Goal: Task Accomplishment & Management: Manage account settings

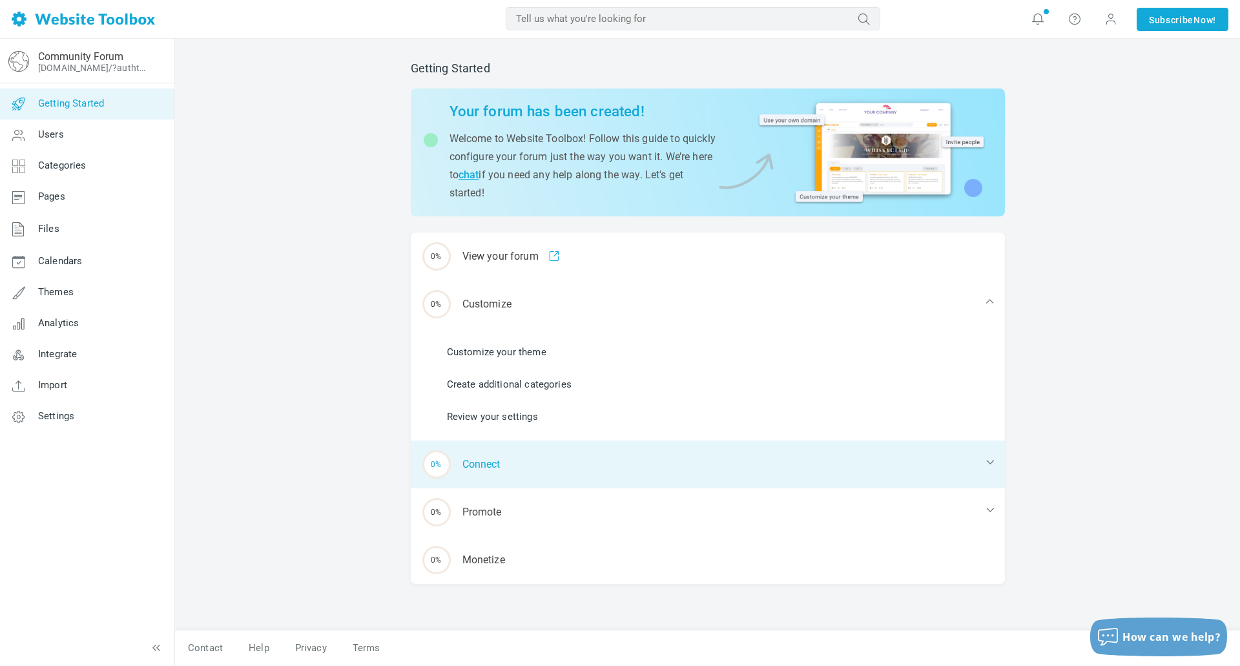
click at [514, 469] on div "0% Connect" at bounding box center [708, 464] width 594 height 48
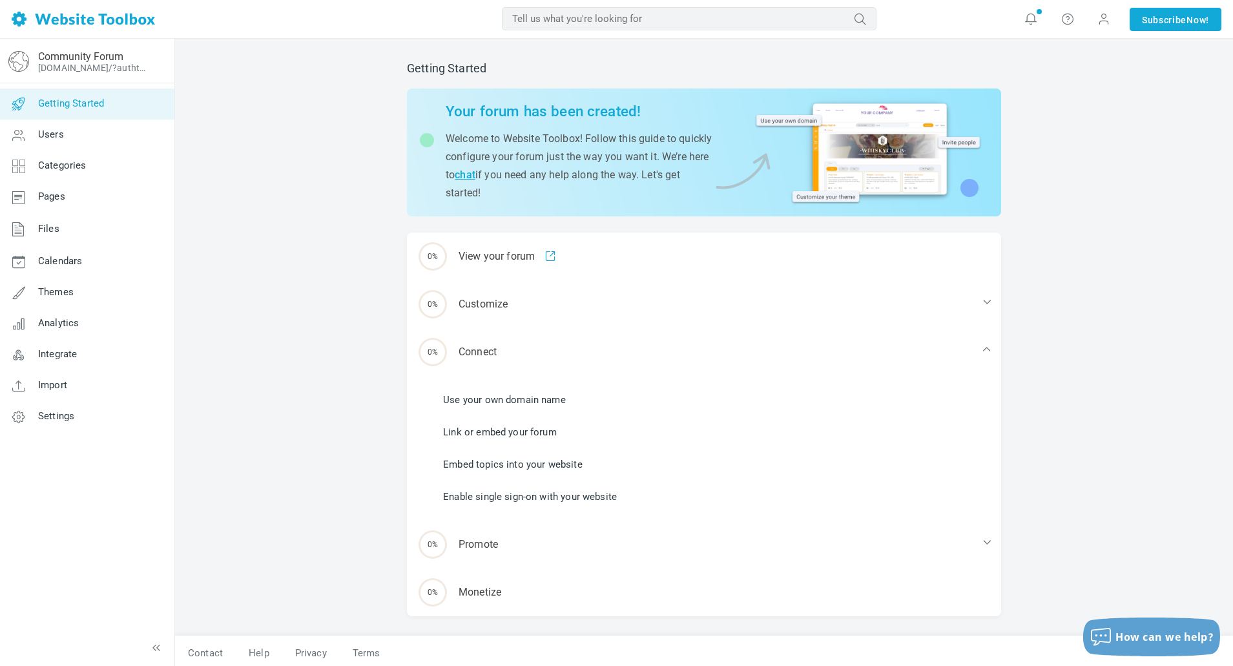
click at [531, 432] on link "Link or embed your forum" at bounding box center [500, 432] width 114 height 14
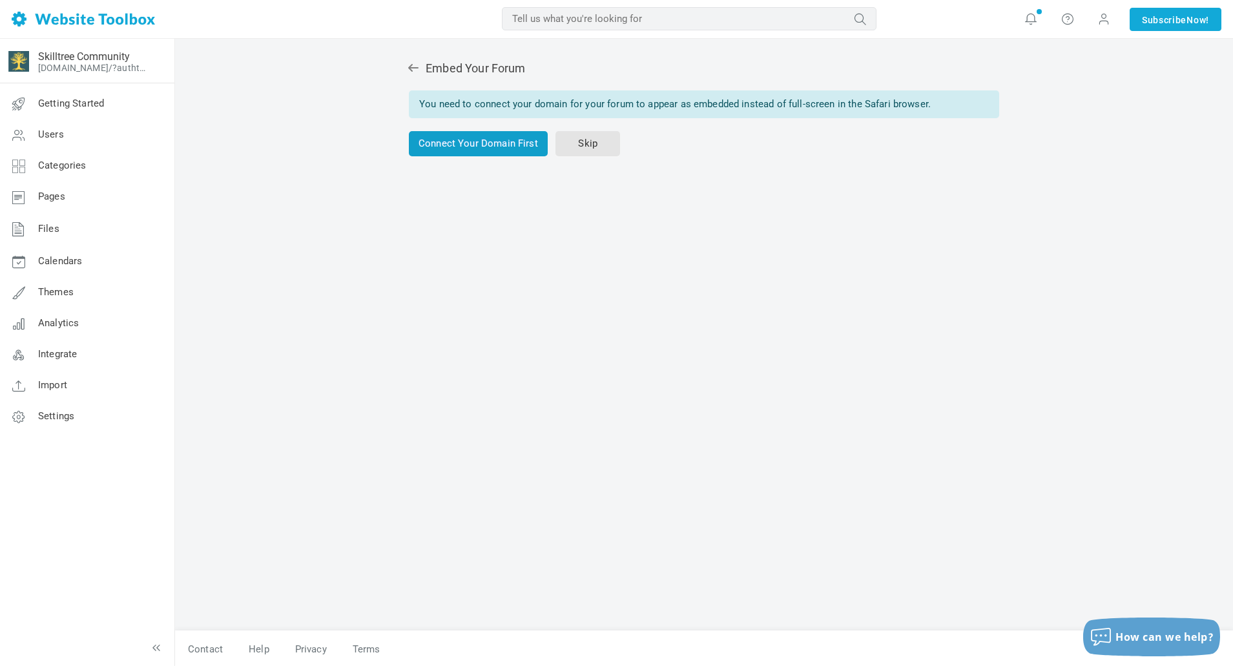
click at [426, 151] on link "Connect Your Domain First" at bounding box center [478, 143] width 139 height 25
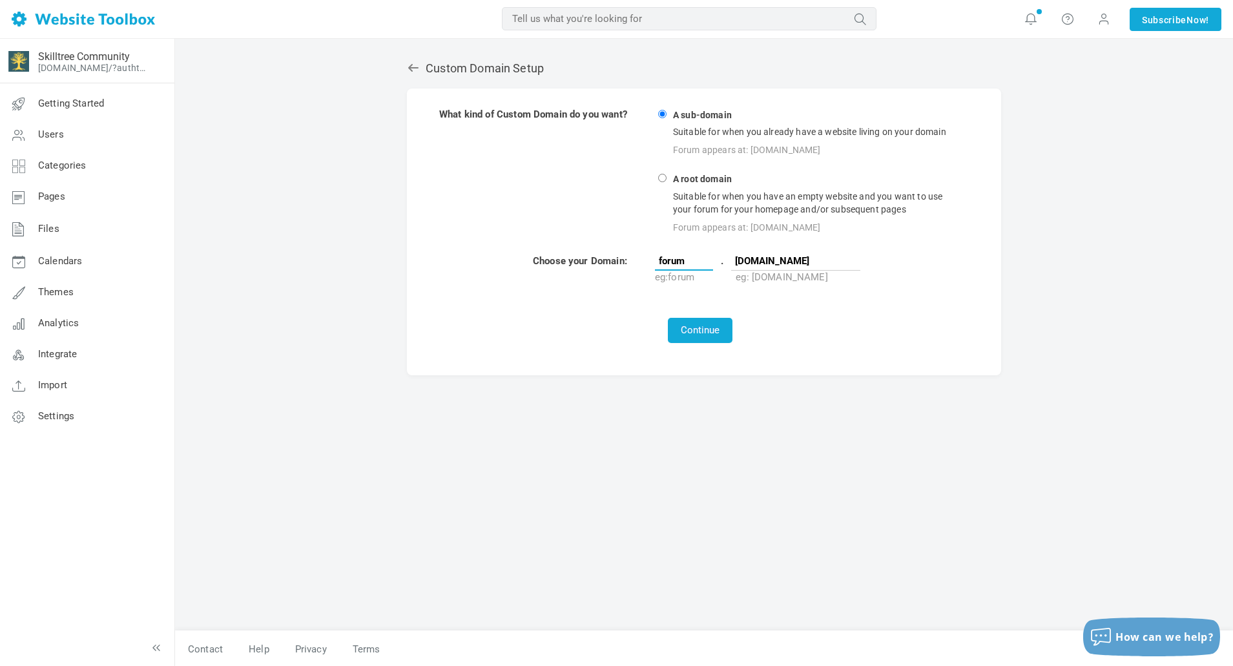
click at [681, 259] on input "forum" at bounding box center [684, 260] width 58 height 19
click at [694, 259] on input "forum" at bounding box center [684, 260] width 58 height 19
click at [1033, 234] on div "Custom Domain Setup What kind of Custom Domain do you want? A sub-domain Suitab…" at bounding box center [704, 353] width 1058 height 628
click at [794, 258] on input "skilltree.how" at bounding box center [795, 260] width 129 height 19
click at [543, 303] on td at bounding box center [700, 301] width 524 height 29
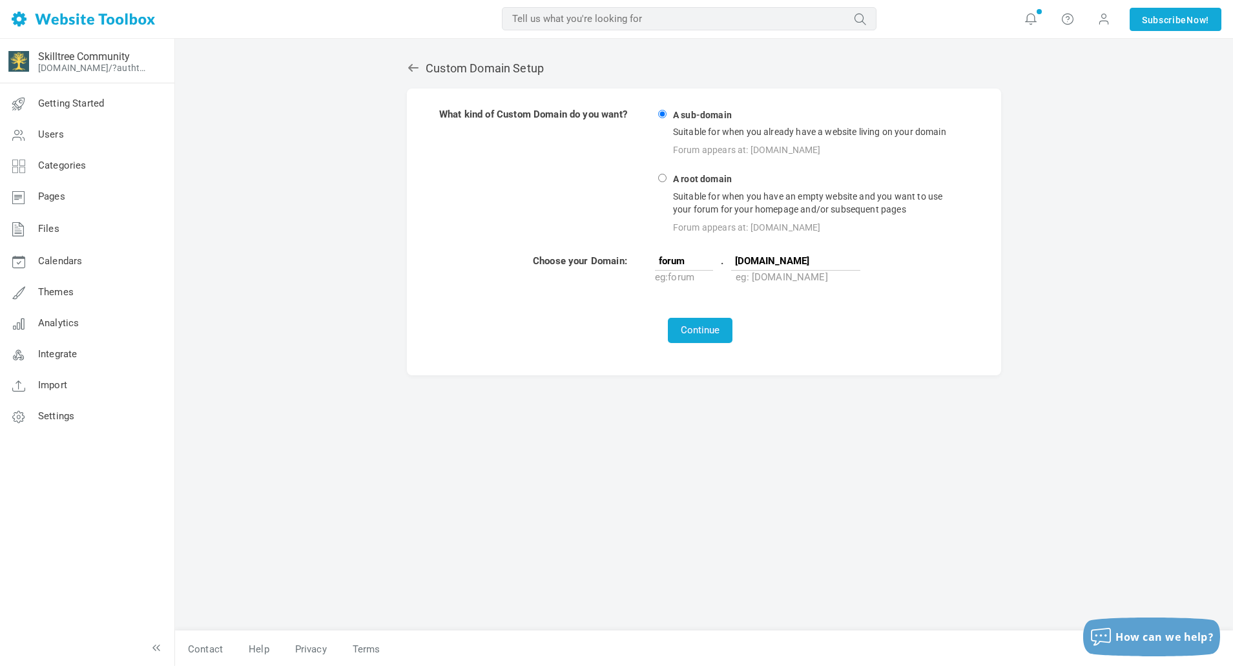
click at [410, 69] on icon at bounding box center [413, 68] width 10 height 8
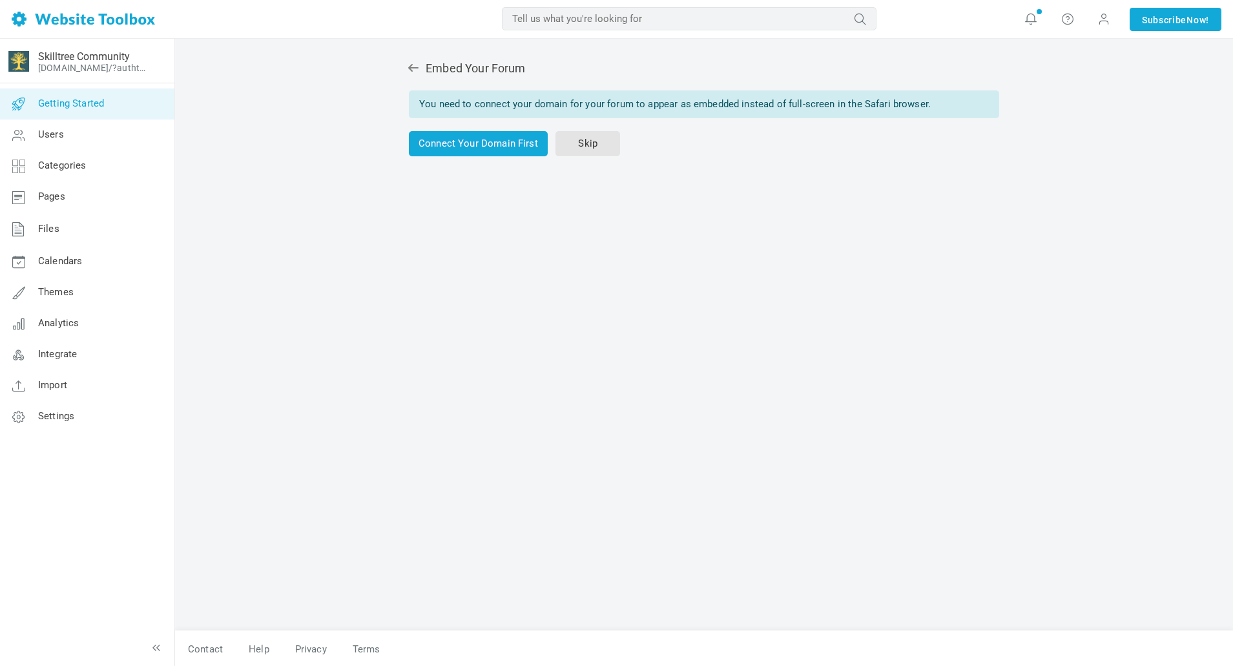
click at [94, 105] on span "Getting Started" at bounding box center [71, 104] width 66 height 12
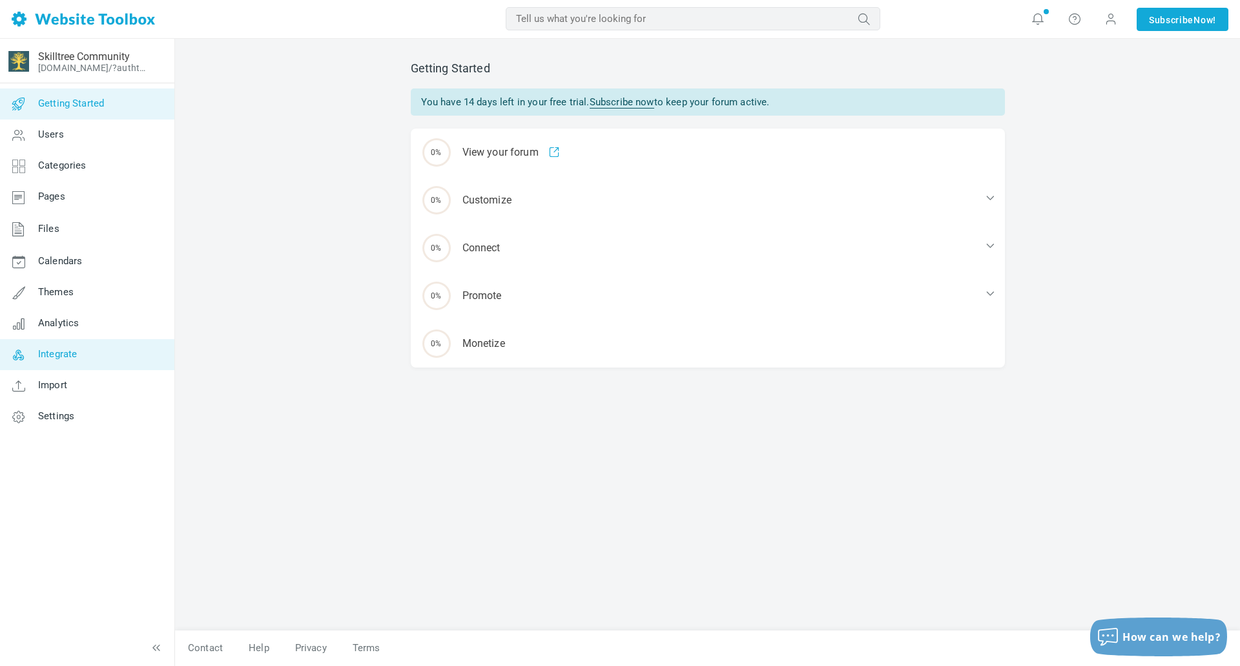
click at [88, 359] on link "Integrate" at bounding box center [86, 354] width 175 height 31
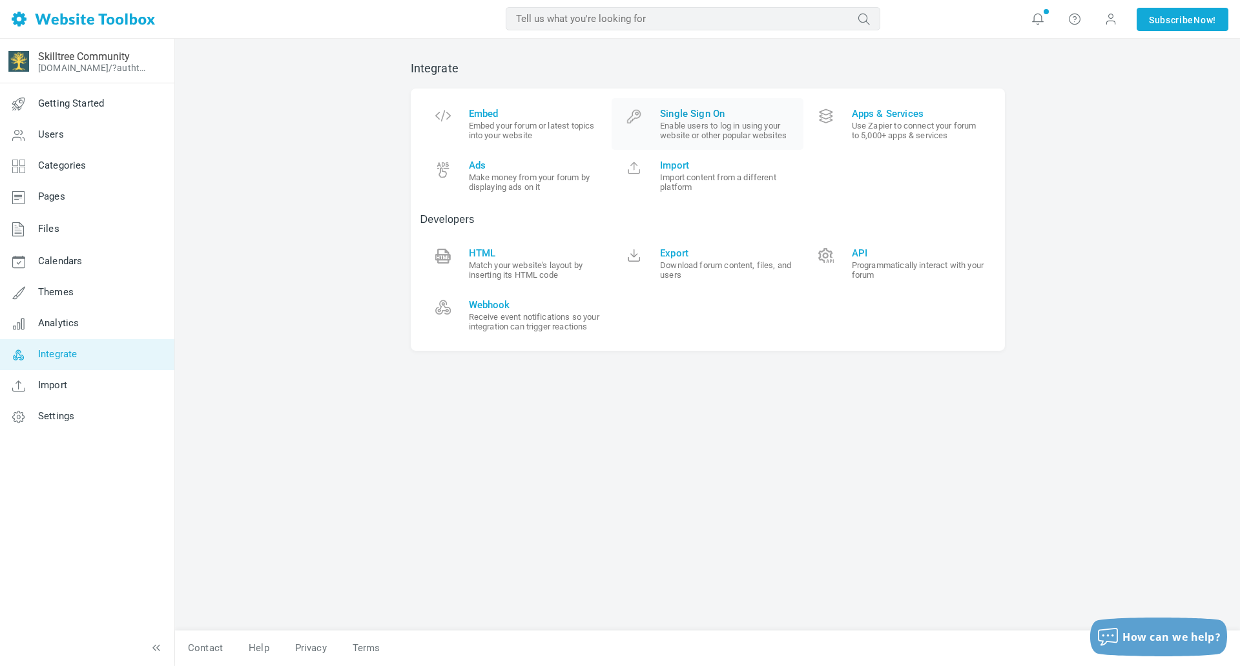
click at [700, 122] on small "Enable users to log in using your website or other popular websites" at bounding box center [727, 130] width 134 height 19
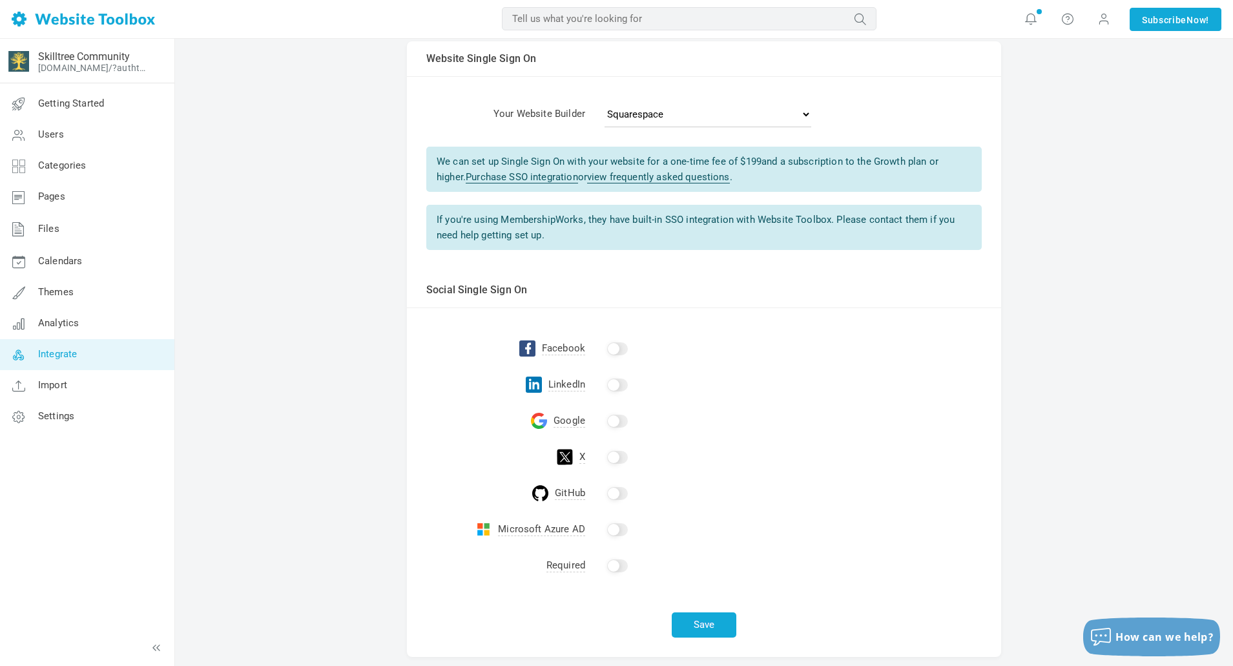
scroll to position [108, 0]
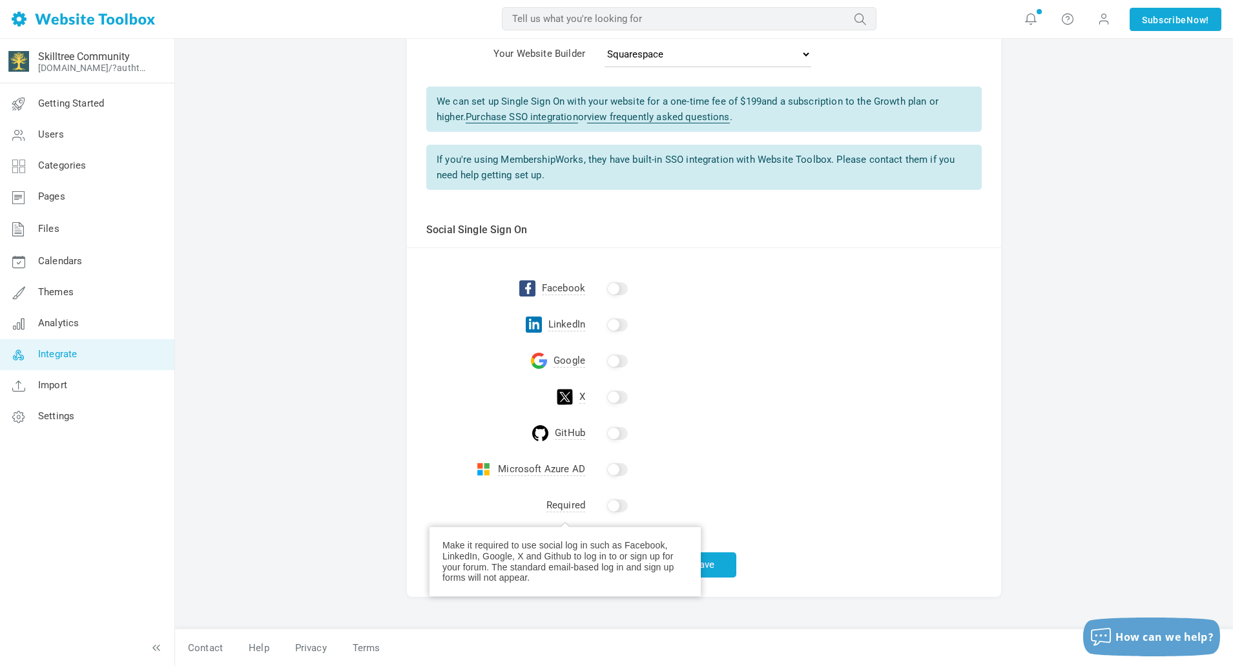
click at [573, 501] on span "Required" at bounding box center [565, 505] width 39 height 13
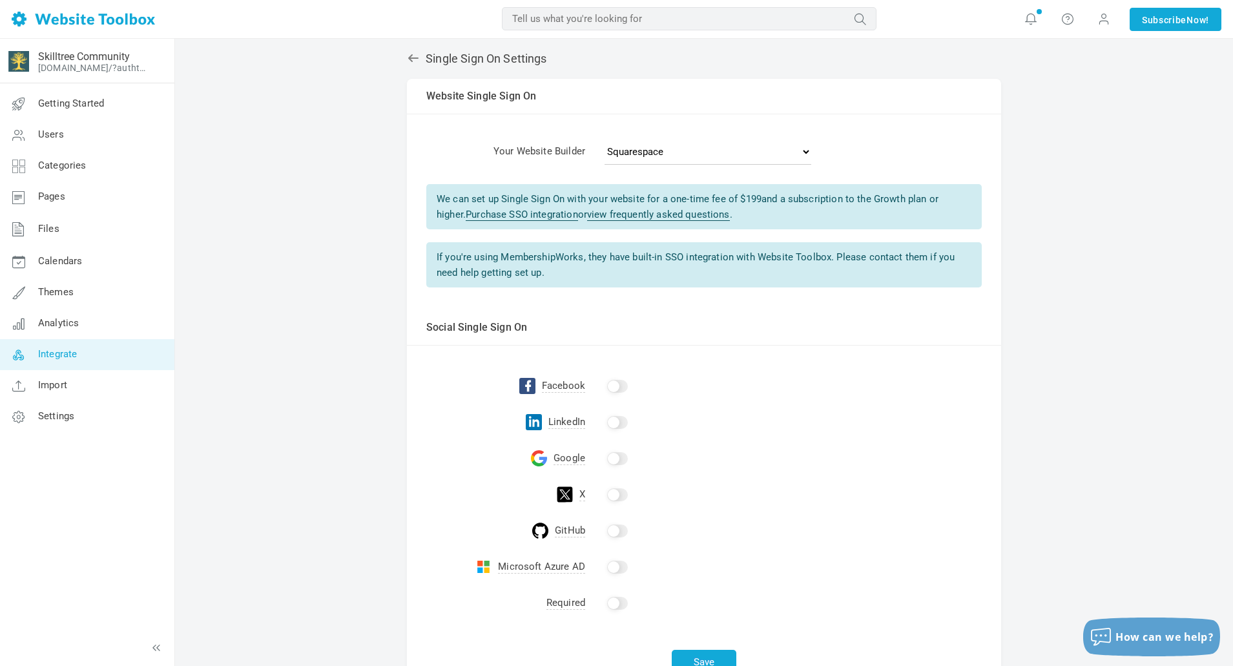
scroll to position [0, 0]
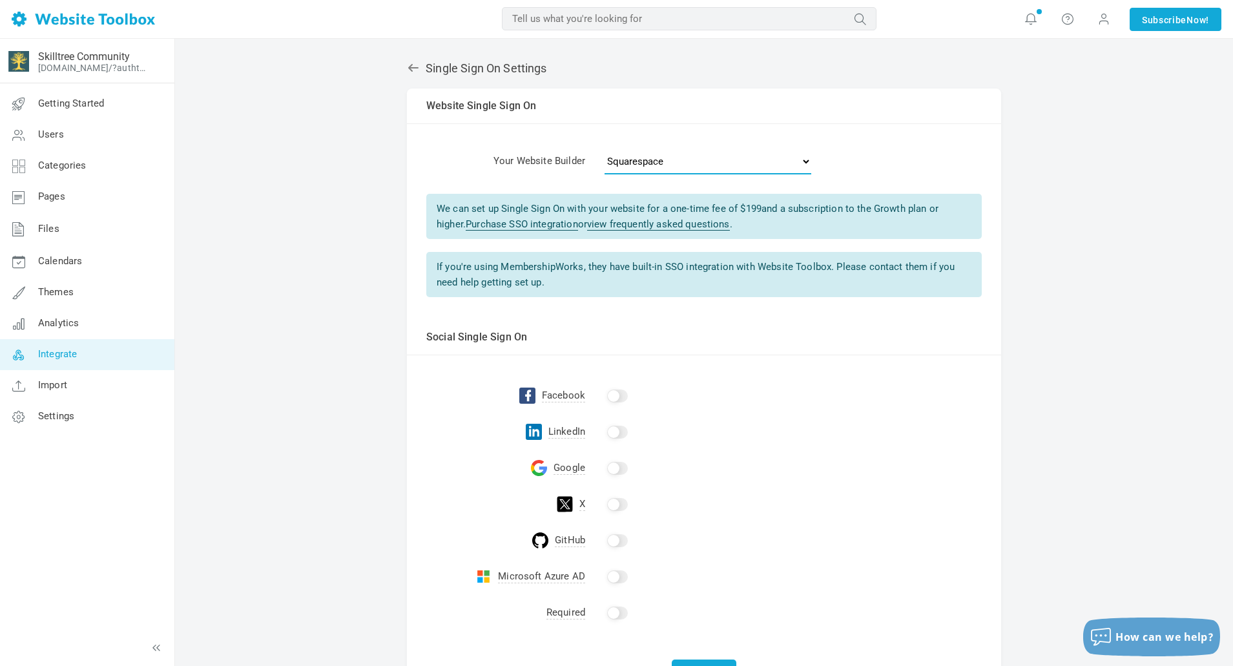
click at [645, 155] on select "- Select One - Other Brilliant Directories CraftCMS Drupal Duda Dynadot Ghost G…" at bounding box center [707, 162] width 207 height 26
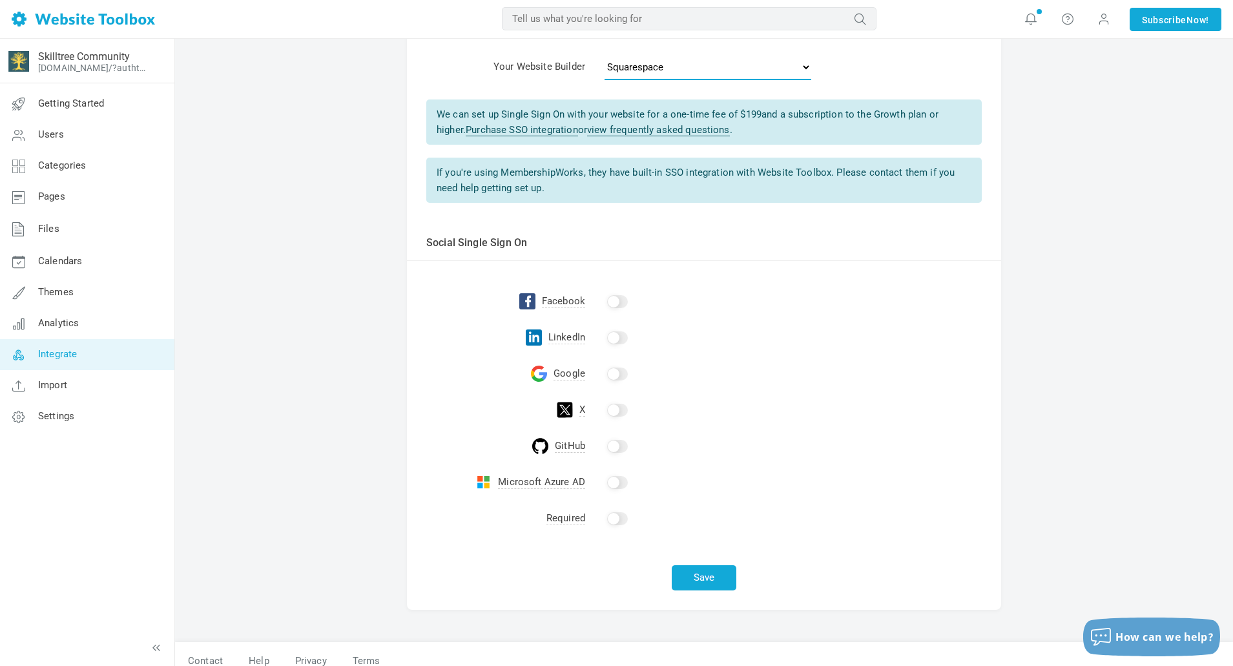
scroll to position [108, 0]
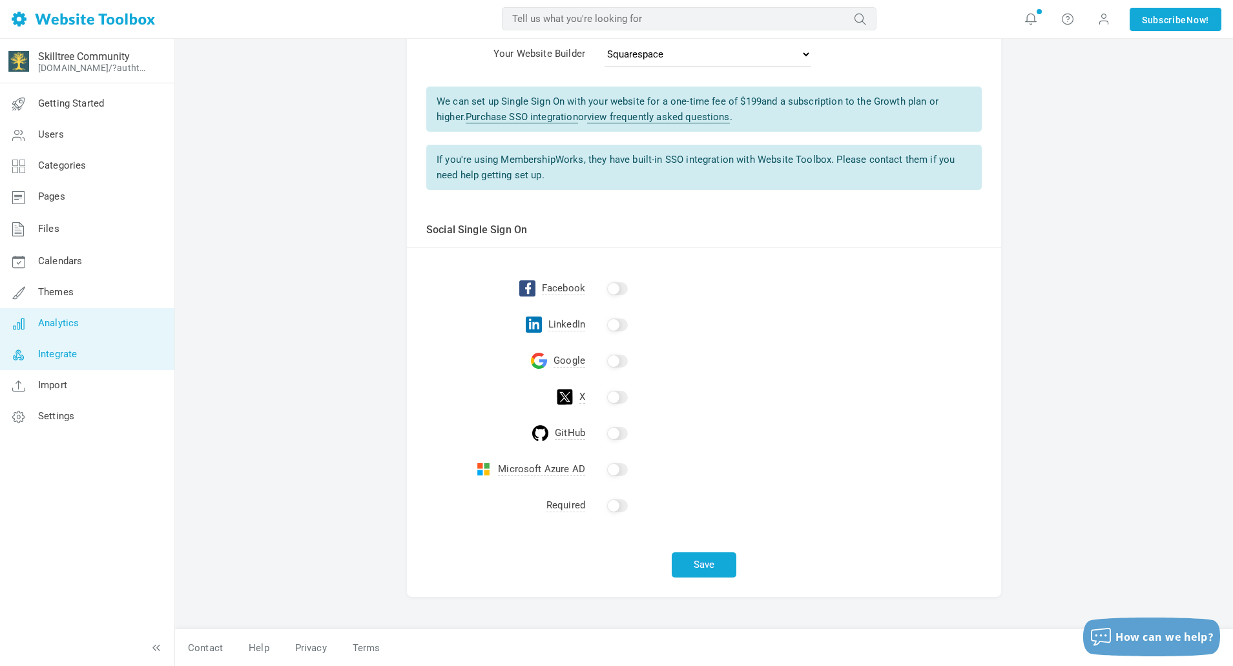
click at [74, 323] on span "Analytics" at bounding box center [58, 323] width 41 height 12
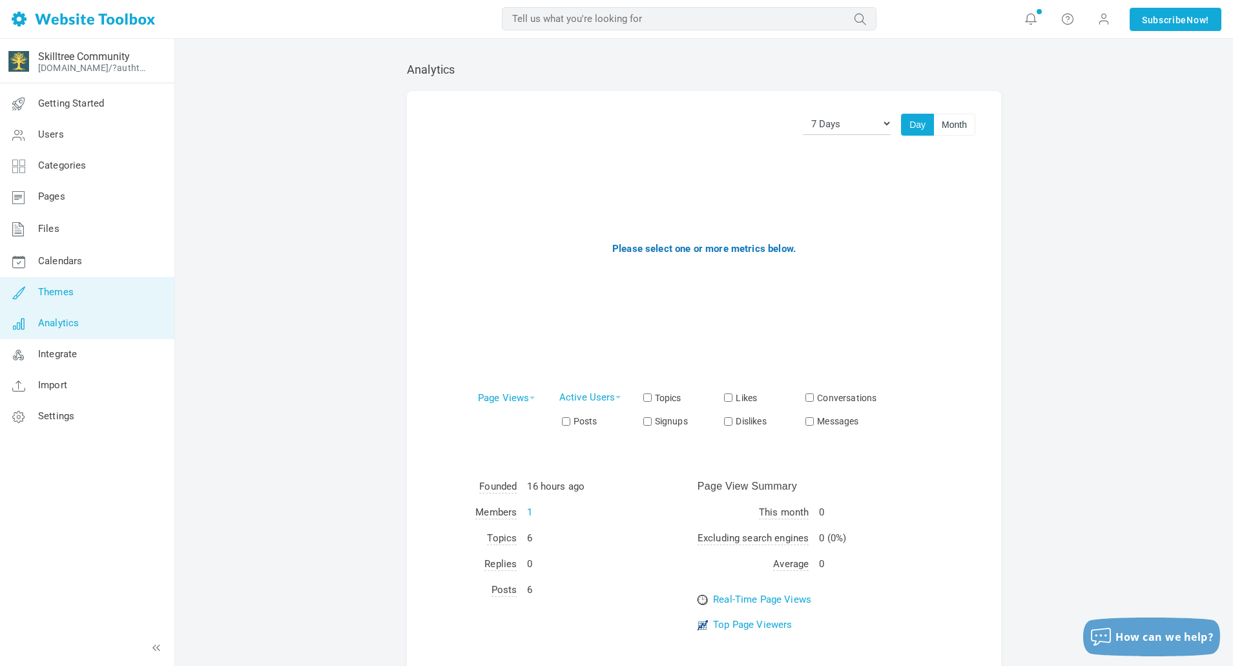
click at [74, 291] on link "Themes" at bounding box center [86, 292] width 175 height 31
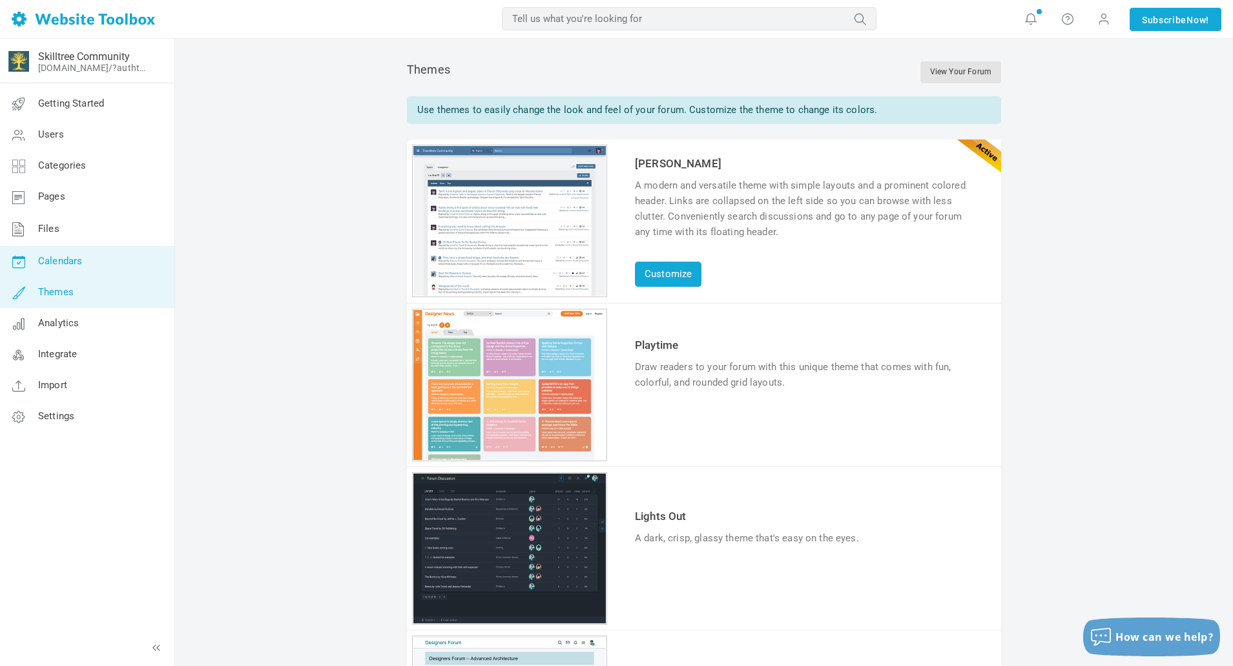
click at [66, 267] on link "Calendars" at bounding box center [86, 261] width 175 height 31
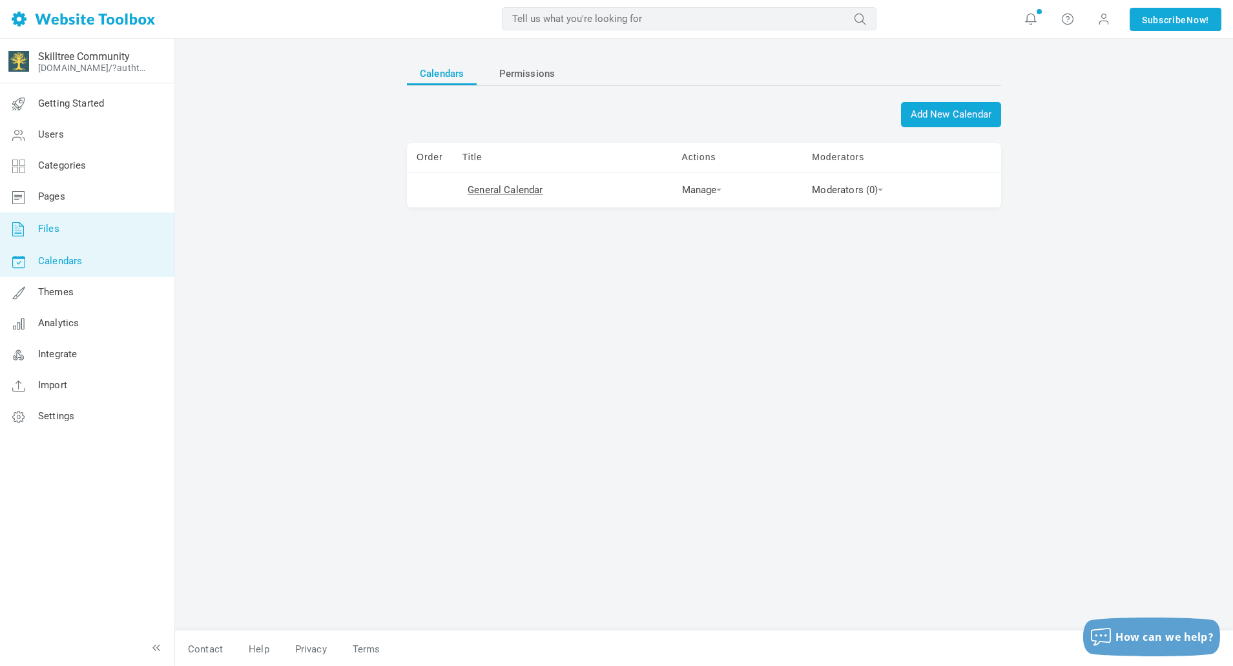
click at [68, 222] on link "Files" at bounding box center [86, 229] width 175 height 34
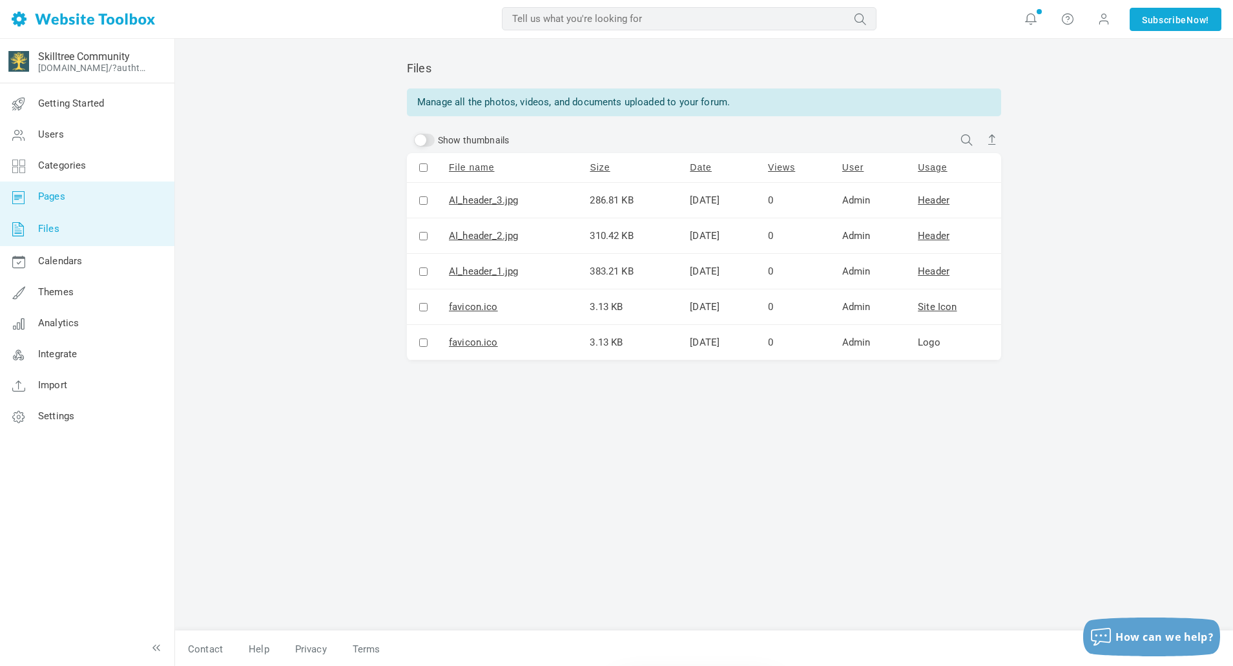
click at [70, 201] on link "Pages" at bounding box center [86, 196] width 175 height 31
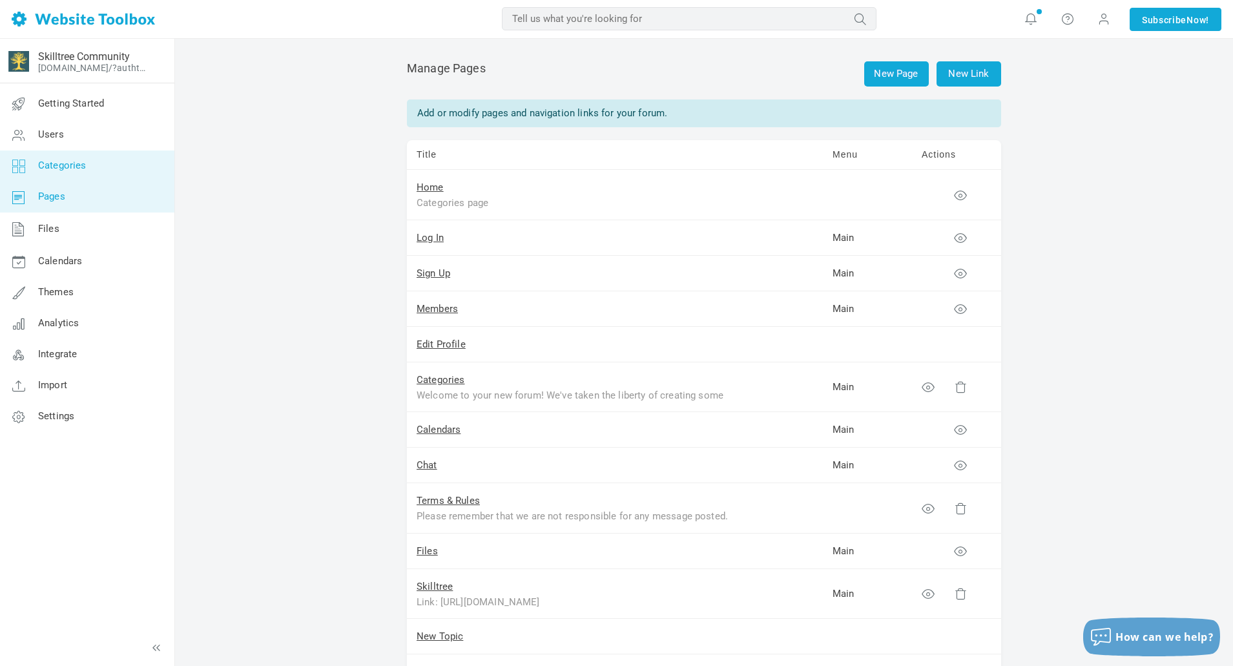
click at [71, 180] on link "Categories" at bounding box center [86, 165] width 175 height 31
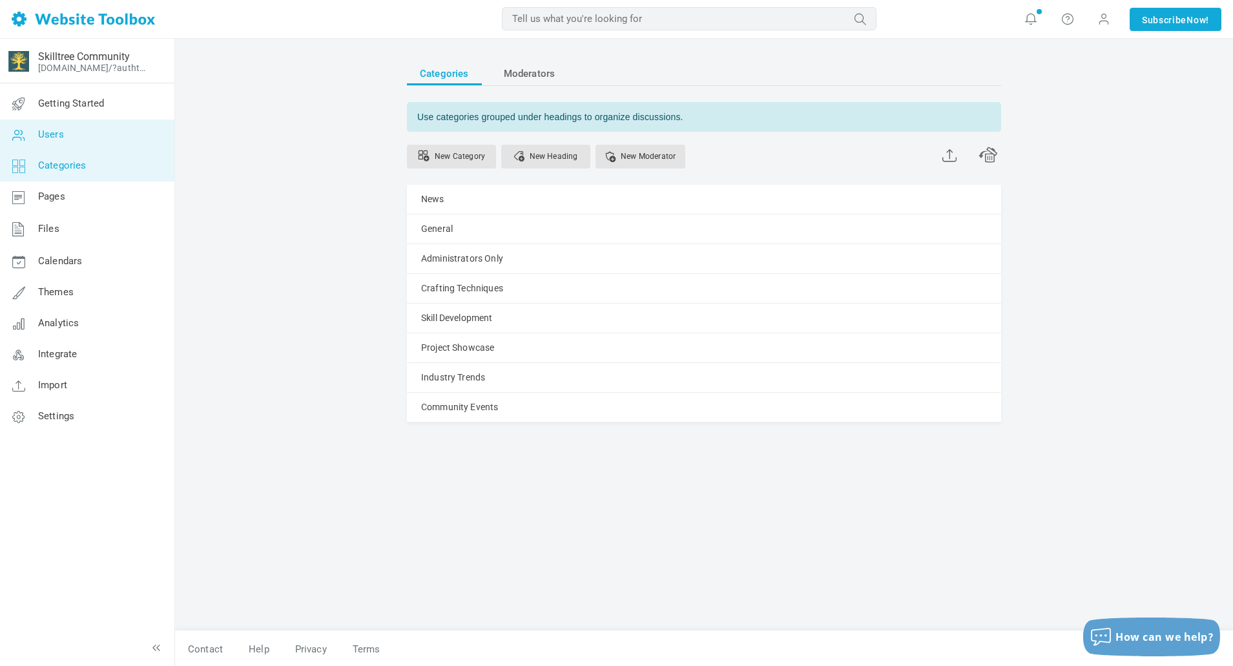
click at [70, 143] on link "Users" at bounding box center [86, 134] width 175 height 31
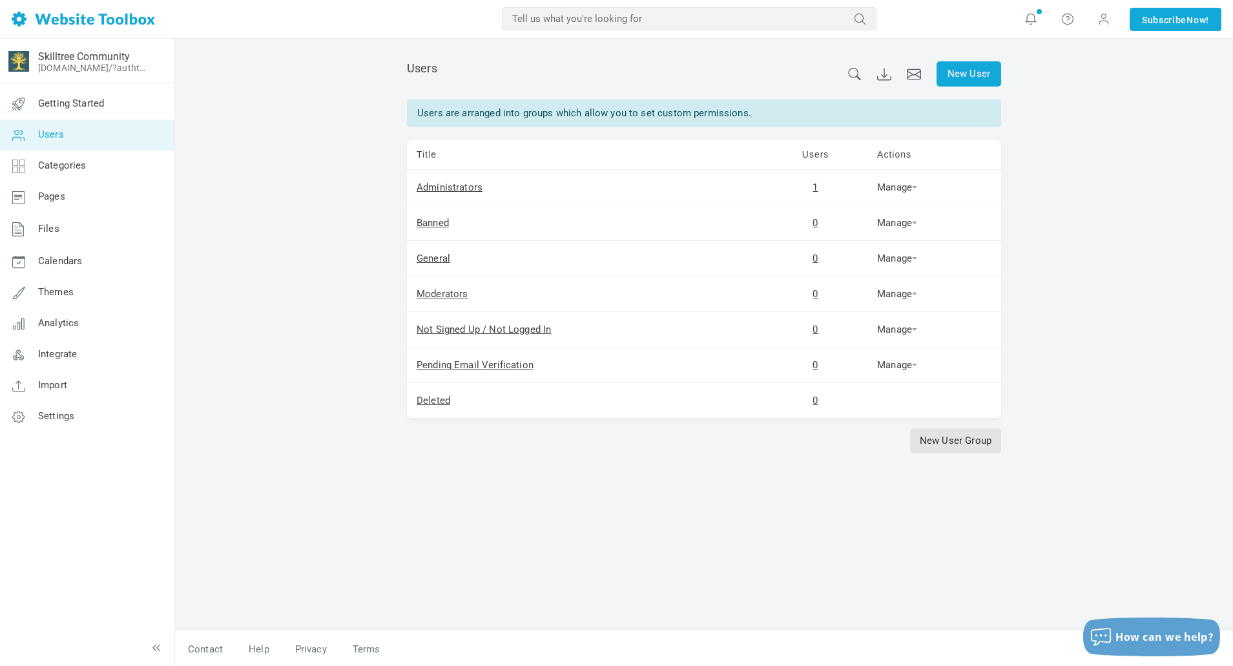
click at [70, 121] on link "Users" at bounding box center [86, 134] width 175 height 31
click at [70, 107] on span "Getting Started" at bounding box center [71, 104] width 66 height 12
